Goal: Task Accomplishment & Management: Manage account settings

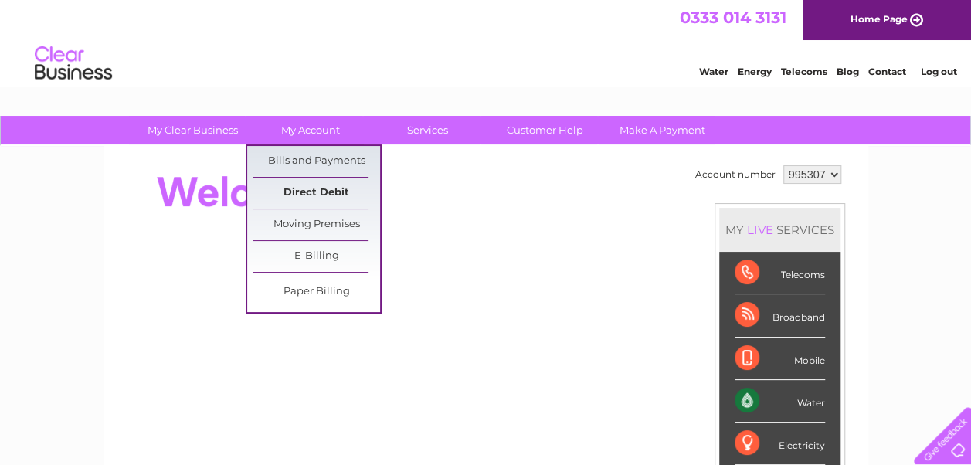
click at [332, 190] on link "Direct Debit" at bounding box center [316, 193] width 127 height 31
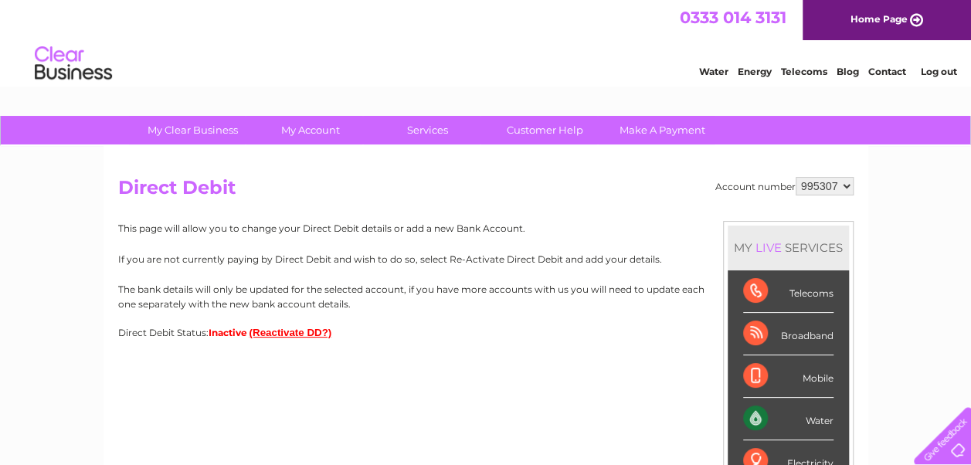
click at [289, 334] on button "(Reactivate DD?)" at bounding box center [290, 333] width 83 height 12
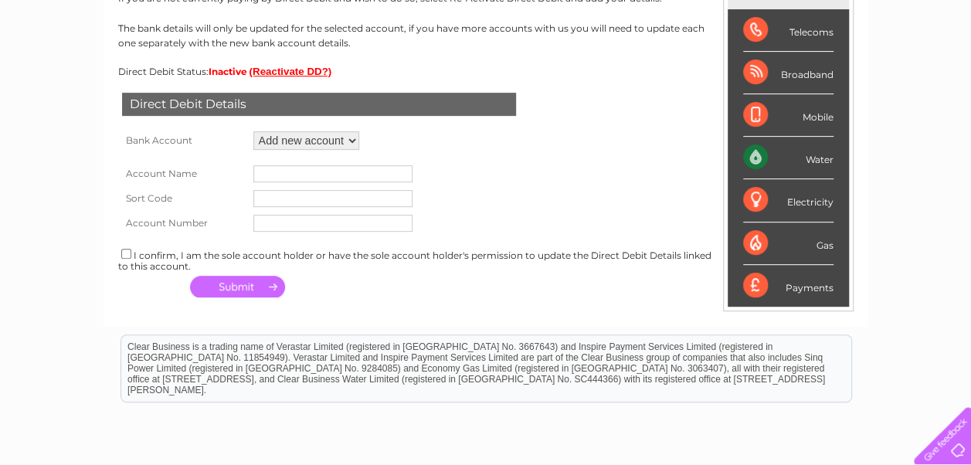
scroll to position [278, 0]
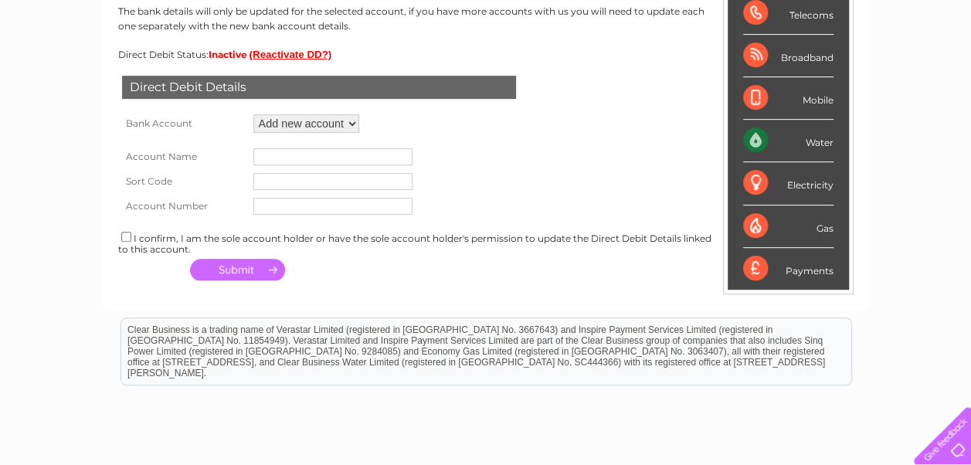
click at [341, 127] on select "Add new account ****9216 ****2851" at bounding box center [306, 123] width 106 height 19
click at [290, 159] on input "text" at bounding box center [332, 156] width 159 height 17
click at [323, 123] on select "Add new account ****9216 ****2851" at bounding box center [306, 123] width 106 height 19
click at [434, 120] on div "Direct Debit Details Bank Account Add new account ****9216 ****2851 Loading... …" at bounding box center [485, 172] width 735 height 225
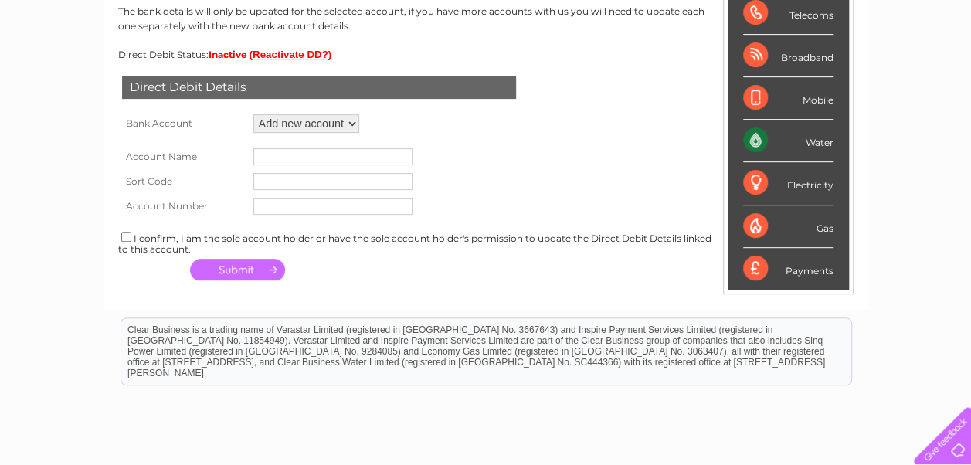
click at [295, 158] on input "text" at bounding box center [332, 156] width 159 height 17
type input "md obaidur rahaman"
click at [279, 182] on input "text" at bounding box center [332, 181] width 159 height 17
type input "041450"
click at [287, 207] on input "text" at bounding box center [332, 206] width 159 height 17
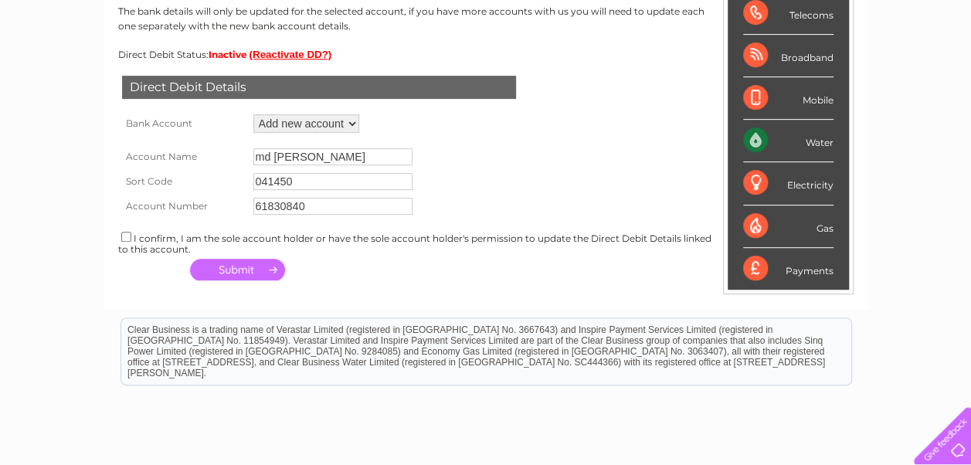
type input "61830840"
click at [122, 238] on input "checkbox" at bounding box center [126, 237] width 10 height 10
checkbox input "true"
click at [233, 277] on button "button" at bounding box center [237, 270] width 95 height 22
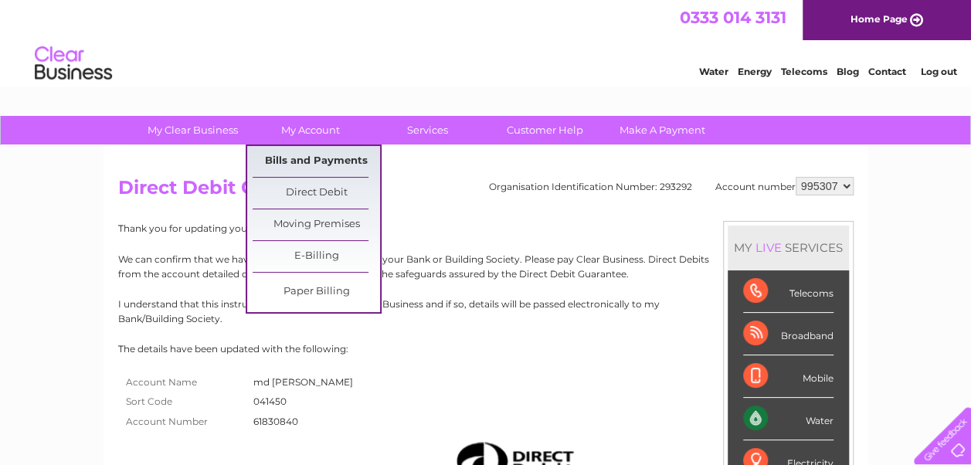
click at [347, 161] on link "Bills and Payments" at bounding box center [316, 161] width 127 height 31
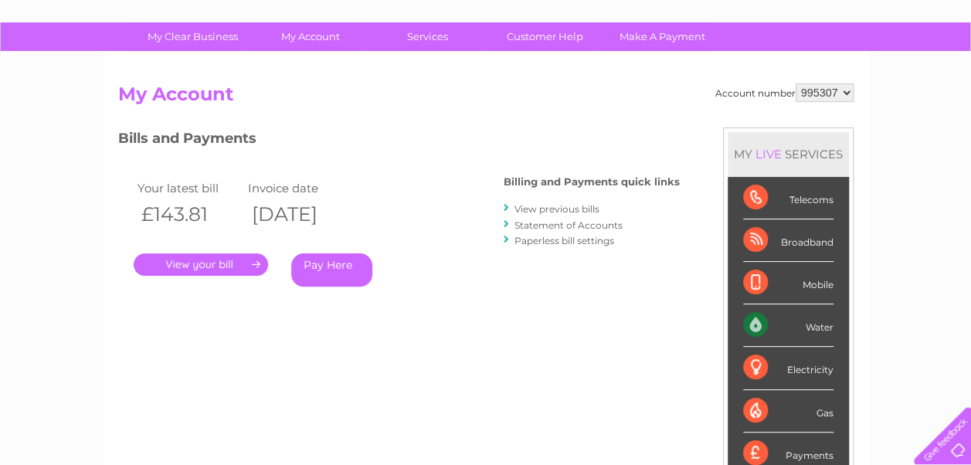
scroll to position [90, 0]
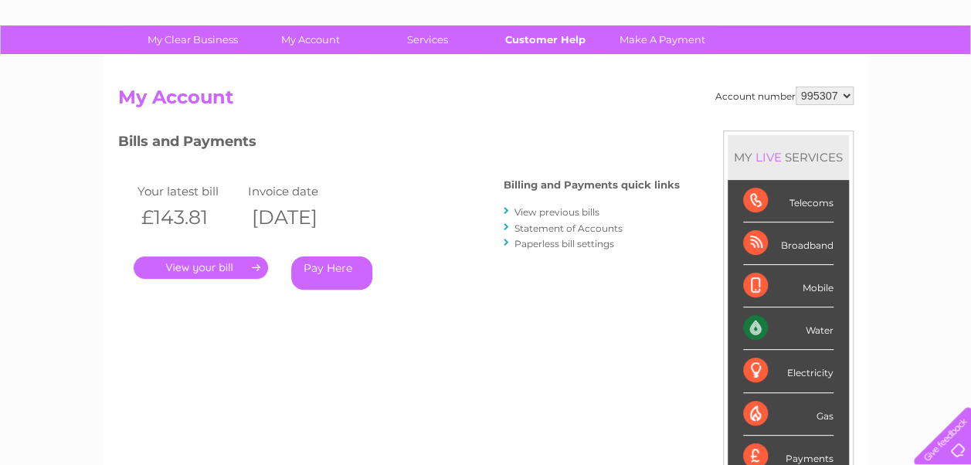
click at [541, 41] on link "Customer Help" at bounding box center [544, 39] width 127 height 29
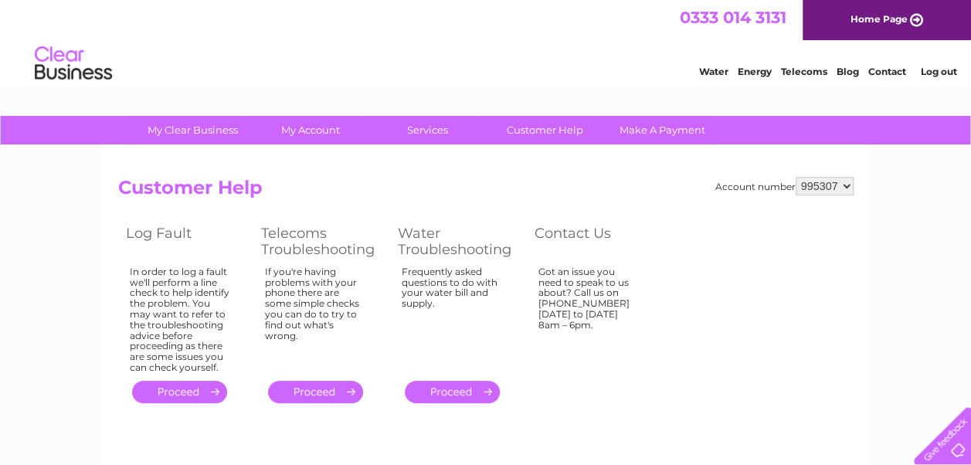
click at [924, 68] on link "Log out" at bounding box center [938, 72] width 36 height 12
